Goal: Task Accomplishment & Management: Manage account settings

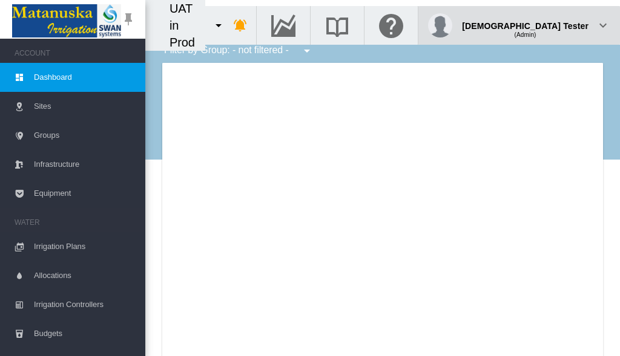
click at [558, 24] on div "(Admin)" at bounding box center [525, 30] width 126 height 12
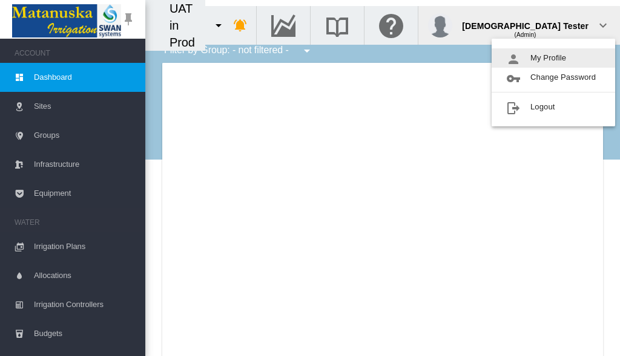
click at [553, 58] on button "My Profile" at bounding box center [552, 57] width 123 height 19
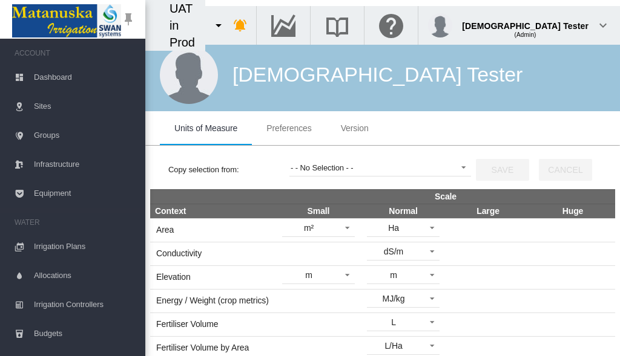
click at [289, 128] on span "Preferences" at bounding box center [288, 128] width 45 height 10
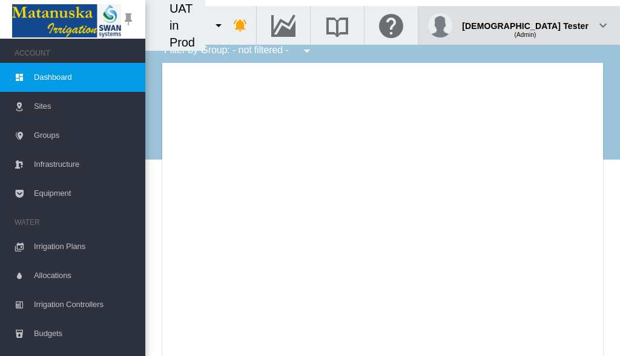
click at [558, 24] on div "(Admin)" at bounding box center [525, 30] width 126 height 12
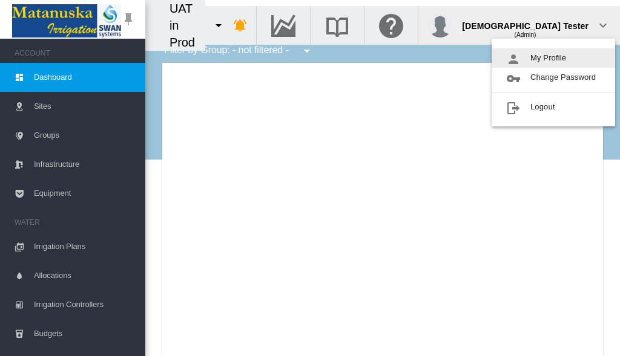
click at [553, 58] on button "My Profile" at bounding box center [552, 57] width 123 height 19
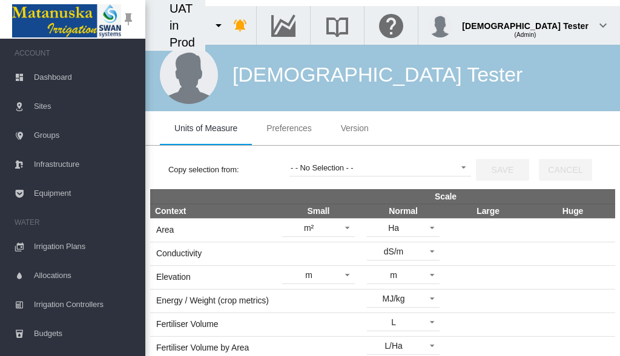
click at [289, 128] on span "Preferences" at bounding box center [288, 128] width 45 height 10
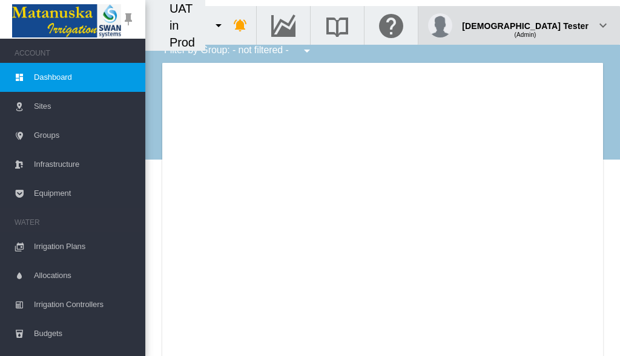
click at [558, 24] on div "(Admin)" at bounding box center [525, 30] width 126 height 12
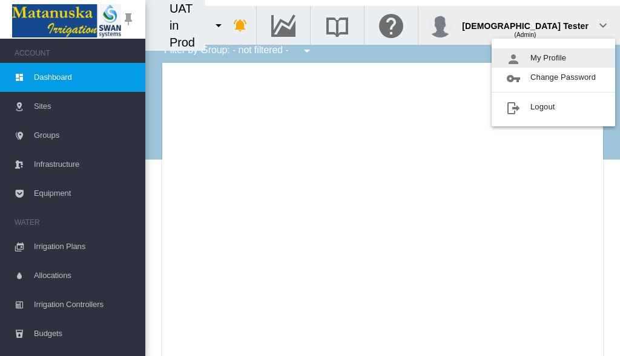
click at [553, 58] on button "My Profile" at bounding box center [552, 57] width 123 height 19
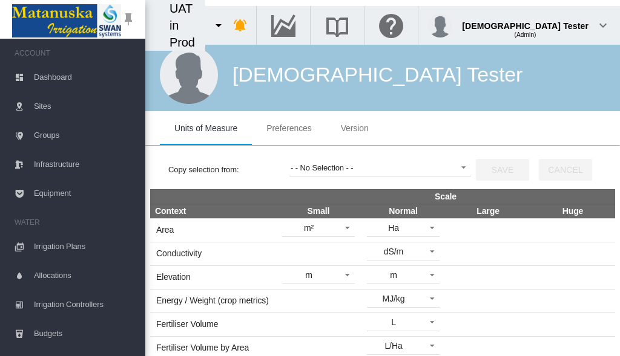
click at [289, 128] on span "Preferences" at bounding box center [288, 128] width 45 height 10
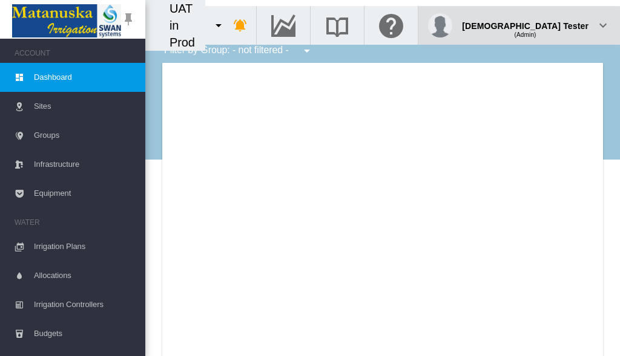
click at [558, 24] on div "(Admin)" at bounding box center [525, 30] width 126 height 12
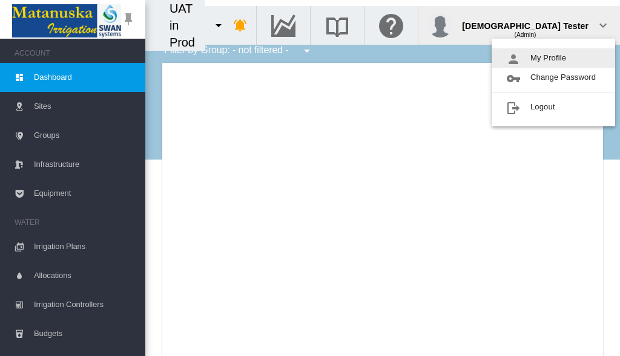
click at [553, 58] on button "My Profile" at bounding box center [552, 57] width 123 height 19
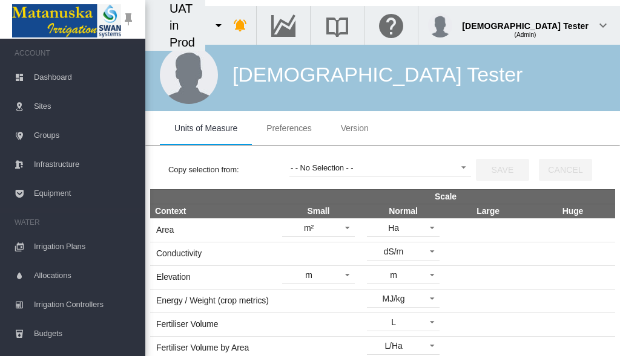
click at [289, 128] on span "Preferences" at bounding box center [288, 128] width 45 height 10
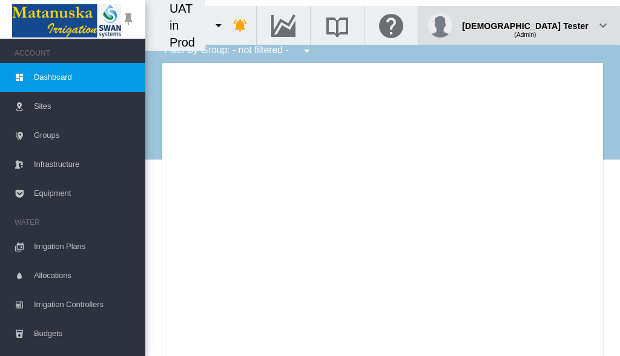
click at [558, 24] on div "(Admin)" at bounding box center [525, 30] width 126 height 12
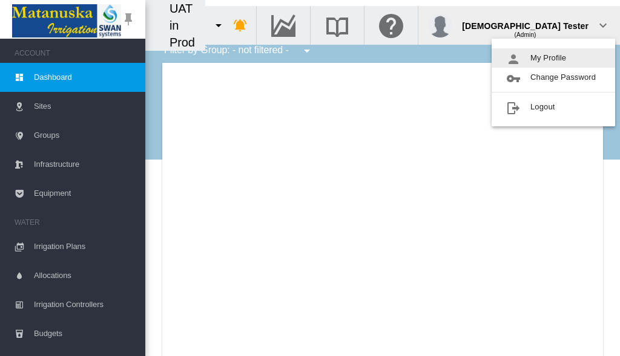
click at [553, 58] on button "My Profile" at bounding box center [552, 57] width 123 height 19
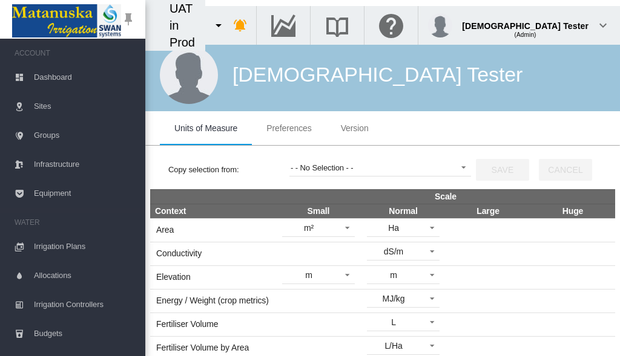
click at [289, 128] on span "Preferences" at bounding box center [288, 128] width 45 height 10
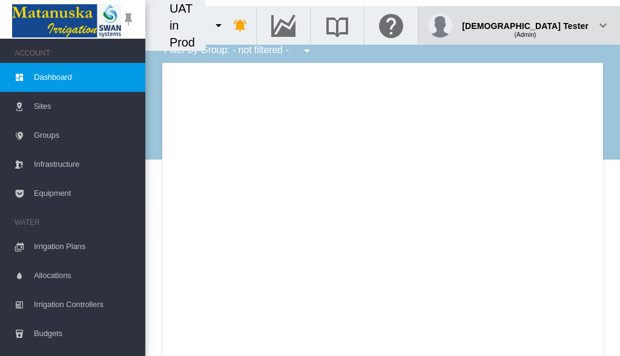
click at [558, 24] on div "(Admin)" at bounding box center [525, 30] width 126 height 12
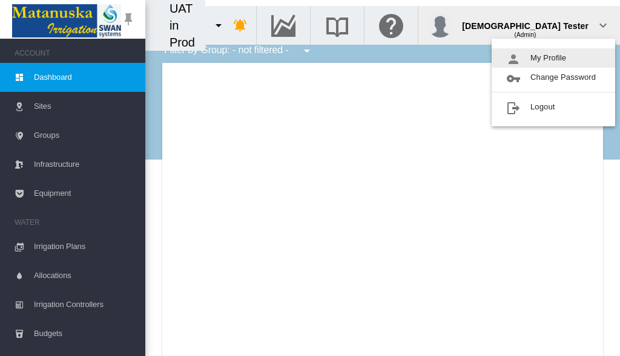
click at [553, 58] on button "My Profile" at bounding box center [552, 57] width 123 height 19
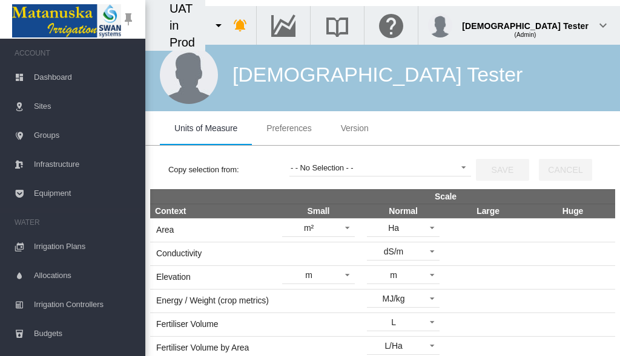
click at [289, 128] on span "Preferences" at bounding box center [288, 128] width 45 height 10
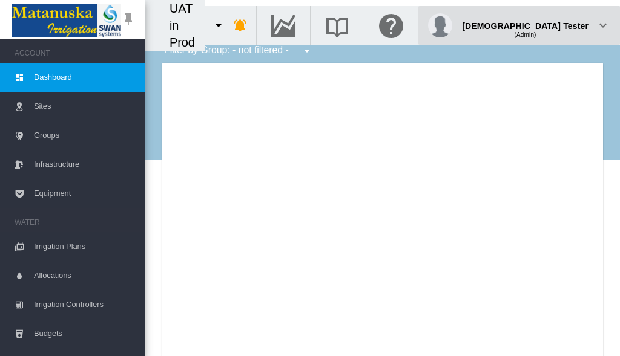
click at [558, 24] on div "(Admin)" at bounding box center [525, 30] width 126 height 12
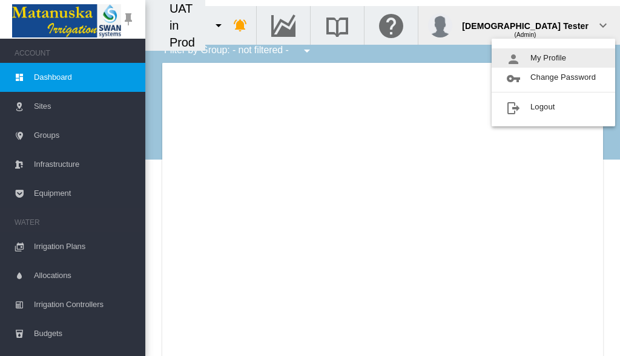
click at [553, 58] on button "My Profile" at bounding box center [552, 57] width 123 height 19
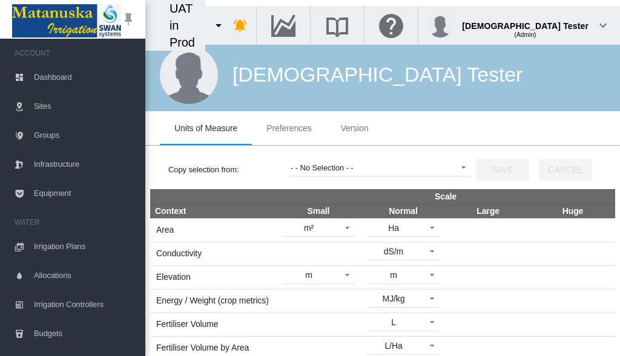
click at [289, 128] on span "Preferences" at bounding box center [288, 128] width 45 height 10
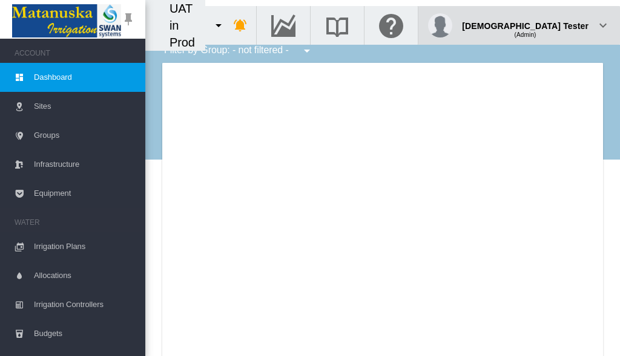
click at [558, 24] on div "(Admin)" at bounding box center [525, 30] width 126 height 12
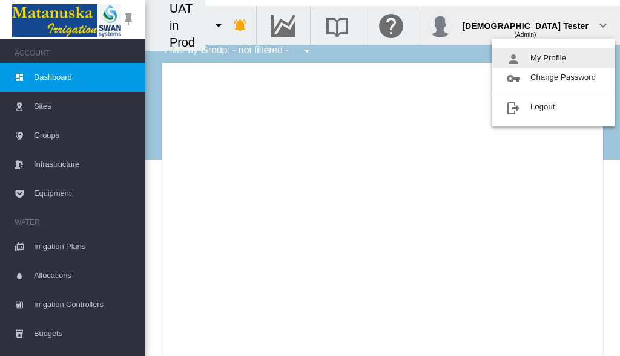
click at [553, 58] on button "My Profile" at bounding box center [552, 57] width 123 height 19
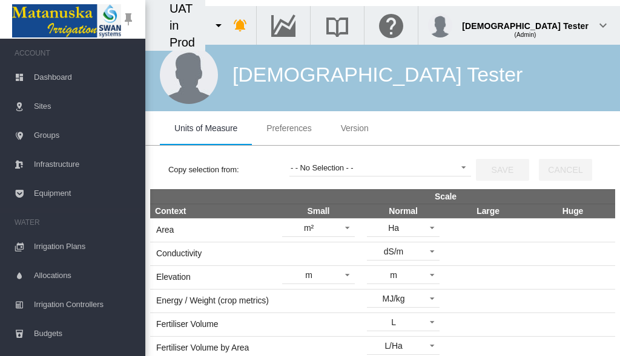
click at [289, 128] on span "Preferences" at bounding box center [288, 128] width 45 height 10
